Goal: Task Accomplishment & Management: Use online tool/utility

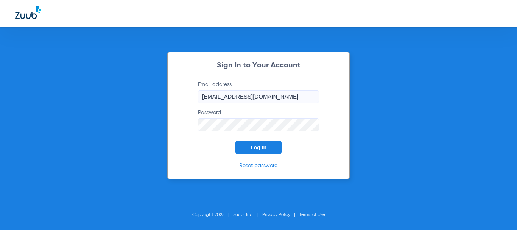
click at [248, 146] on button "Log In" at bounding box center [258, 147] width 46 height 14
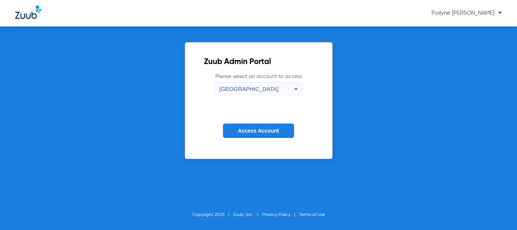
click at [235, 128] on button "Access Account" at bounding box center [258, 130] width 71 height 15
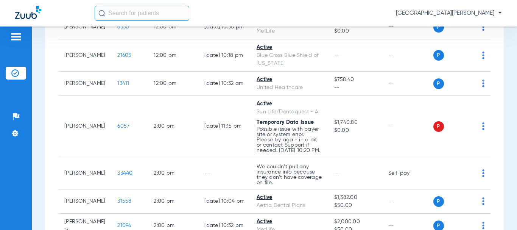
scroll to position [582, 0]
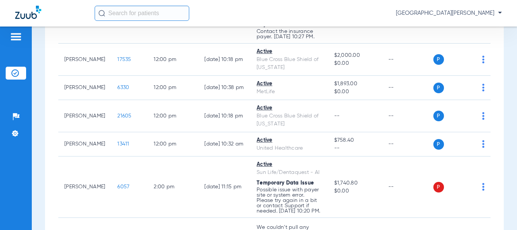
click at [511, 30] on div "Schedule Insurance Verification History Last Appt. Sync Time: [DATE] - 06:33 PM…" at bounding box center [274, 127] width 485 height 203
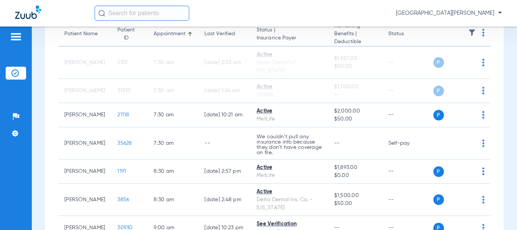
scroll to position [7, 0]
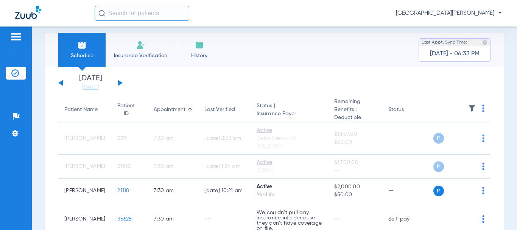
click at [120, 84] on button at bounding box center [120, 83] width 5 height 6
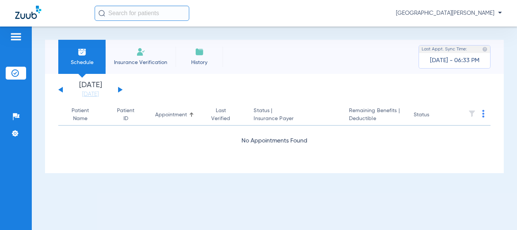
click at [118, 90] on button at bounding box center [120, 90] width 5 height 6
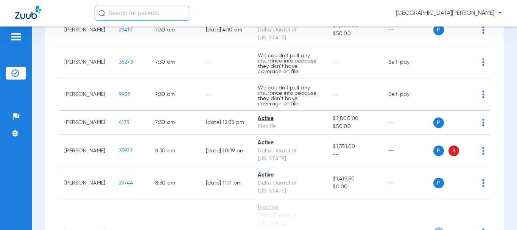
scroll to position [161, 0]
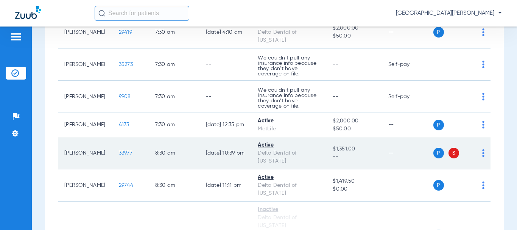
click at [119, 150] on span "33977" at bounding box center [126, 152] width 14 height 5
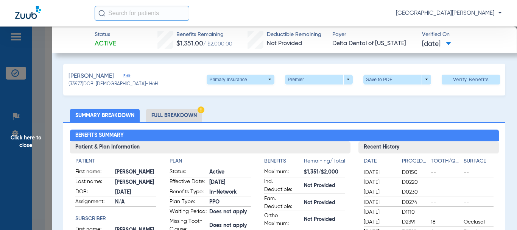
click at [179, 117] on li "Full Breakdown" at bounding box center [174, 115] width 56 height 13
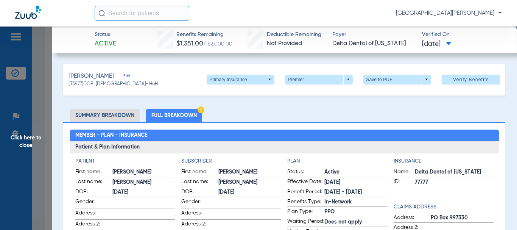
click at [321, 69] on div "[PERSON_NAME] (33977) DOB: [DEMOGRAPHIC_DATA] - HoH Primary Insurance arrow_dro…" at bounding box center [284, 80] width 442 height 32
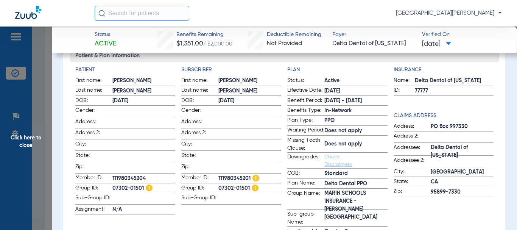
scroll to position [104, 0]
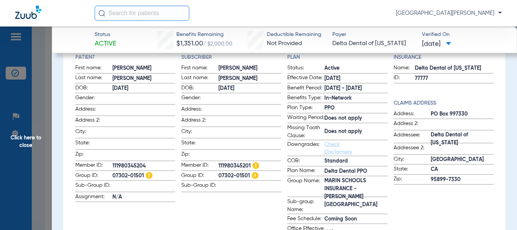
click at [471, 223] on div "Insurance Name: Delta Dental of [US_STATE] ID: 77777 Claims Address Address: [G…" at bounding box center [444, 146] width 100 height 187
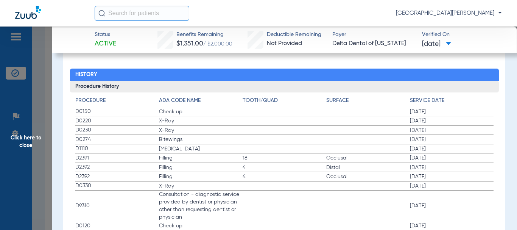
scroll to position [1197, 0]
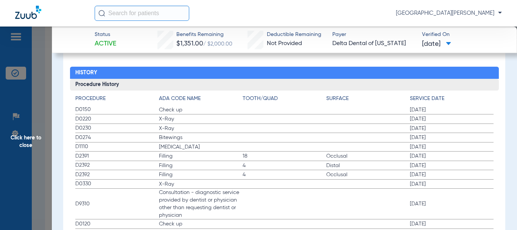
click at [27, 145] on span "Click here to close" at bounding box center [26, 141] width 52 height 230
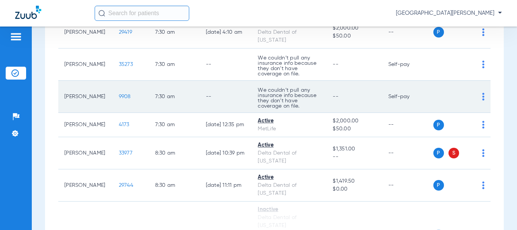
click at [119, 97] on span "9908" at bounding box center [125, 96] width 12 height 5
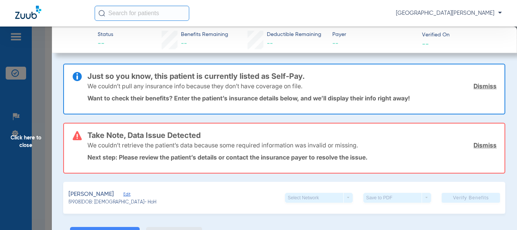
click at [479, 145] on link "Dismiss" at bounding box center [485, 145] width 23 height 8
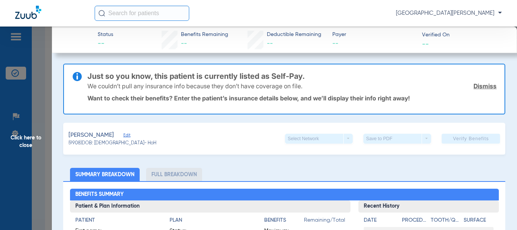
click at [484, 84] on link "Dismiss" at bounding box center [485, 86] width 23 height 8
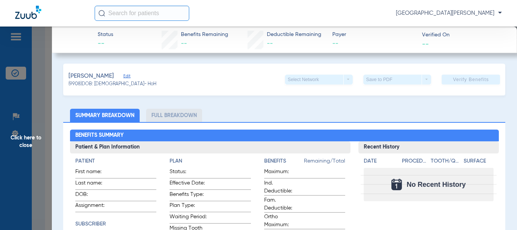
click at [123, 75] on span "Edit" at bounding box center [126, 76] width 7 height 7
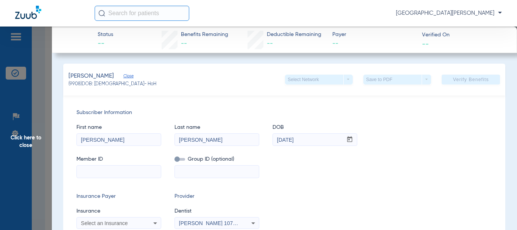
click at [113, 173] on input at bounding box center [119, 171] width 84 height 12
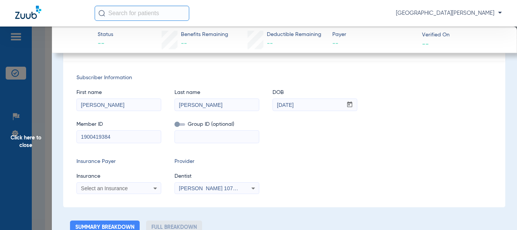
scroll to position [44, 0]
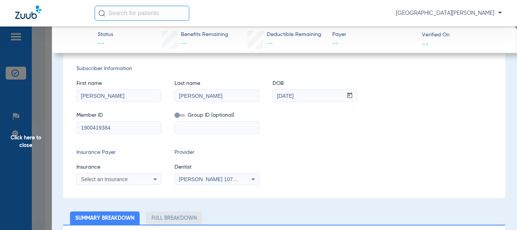
type input "1900419384"
click at [153, 179] on icon at bounding box center [155, 179] width 9 height 9
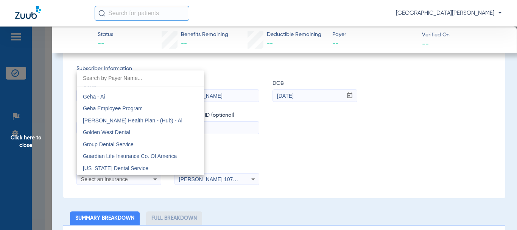
scroll to position [2503, 0]
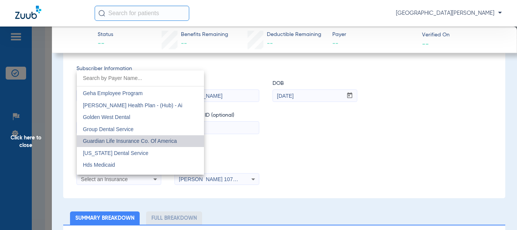
click at [164, 141] on span "Guardian Life Insurance Co. Of America" at bounding box center [130, 141] width 94 height 6
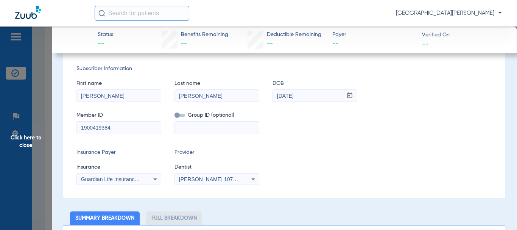
scroll to position [0, 0]
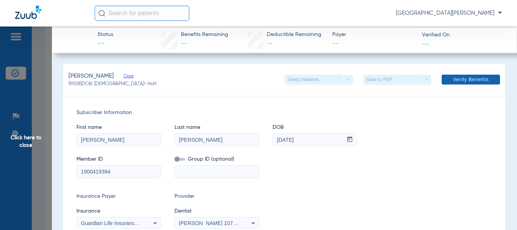
click at [442, 82] on span at bounding box center [471, 79] width 58 height 18
click at [26, 142] on span "Click here to close" at bounding box center [26, 141] width 52 height 230
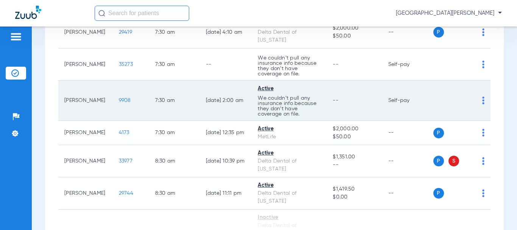
click at [119, 98] on span "9908" at bounding box center [125, 100] width 12 height 5
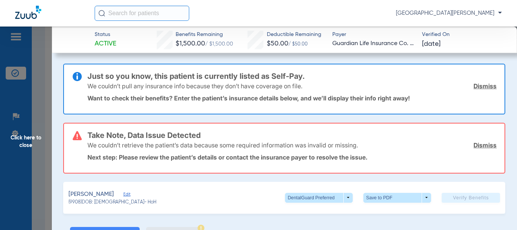
click at [488, 147] on link "Dismiss" at bounding box center [485, 145] width 23 height 8
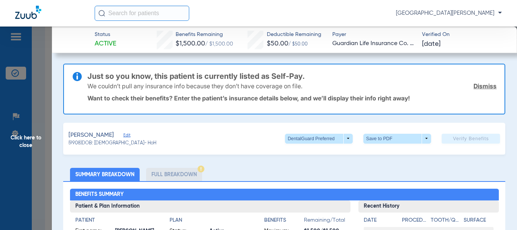
click at [484, 90] on div "We couldn’t pull any insurance info because they don’t have coverage on file. D…" at bounding box center [291, 86] width 409 height 20
click at [477, 86] on link "Dismiss" at bounding box center [485, 86] width 23 height 8
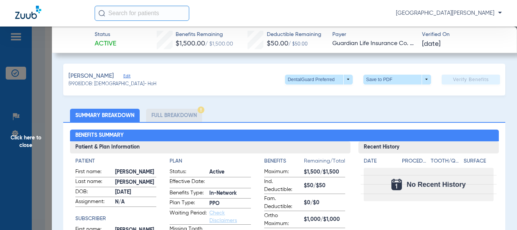
click at [176, 117] on li "Full Breakdown" at bounding box center [174, 115] width 56 height 13
click at [64, 38] on div "Status Active Benefits Remaining $1,500.00 / $1,500.00 Deductible Remaining $50…" at bounding box center [284, 39] width 465 height 26
click at [123, 78] on span "Edit" at bounding box center [126, 76] width 7 height 7
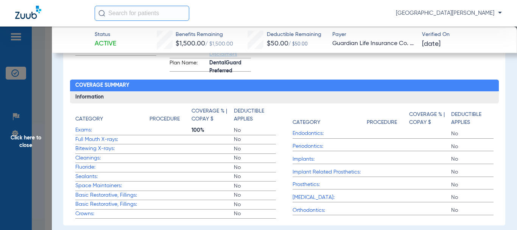
scroll to position [330, 0]
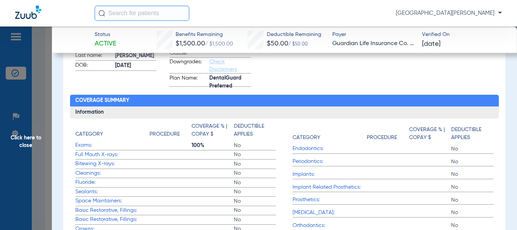
click at [22, 143] on span "Click here to close" at bounding box center [26, 141] width 52 height 230
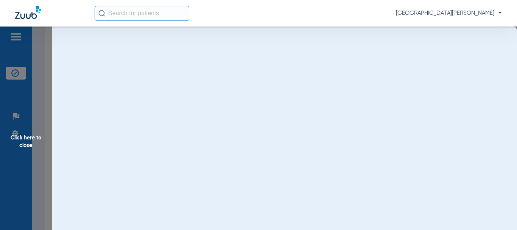
scroll to position [0, 0]
